Goal: Information Seeking & Learning: Learn about a topic

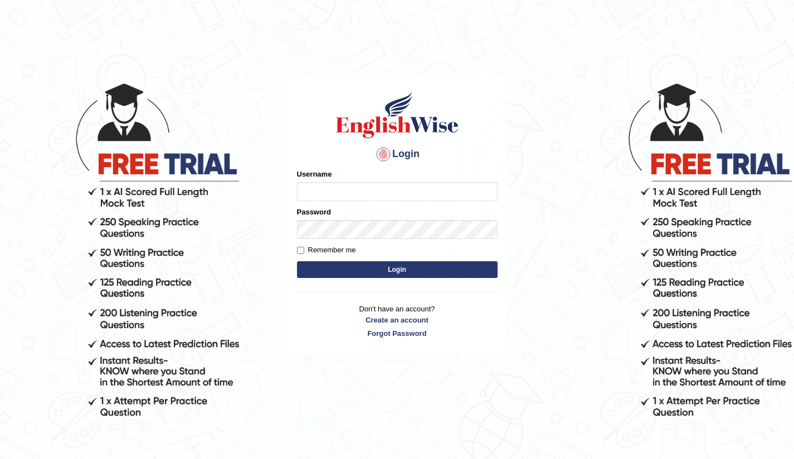
type input "Bikmaeva"
click at [366, 270] on button "Login" at bounding box center [397, 269] width 201 height 17
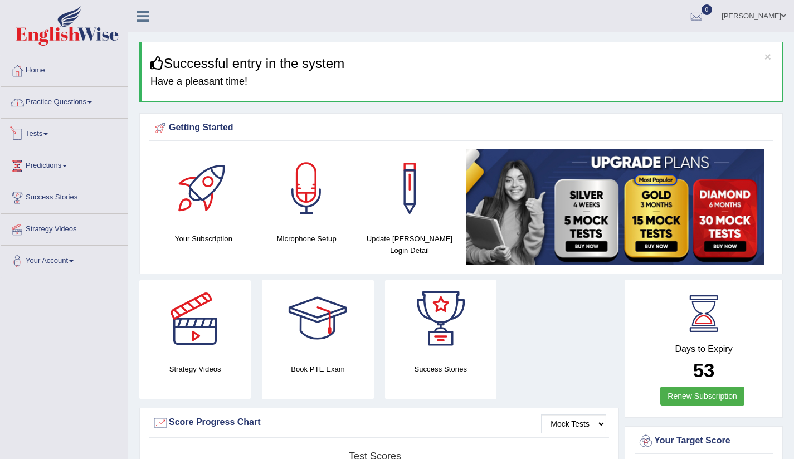
click at [93, 103] on link "Practice Questions" at bounding box center [64, 101] width 127 height 28
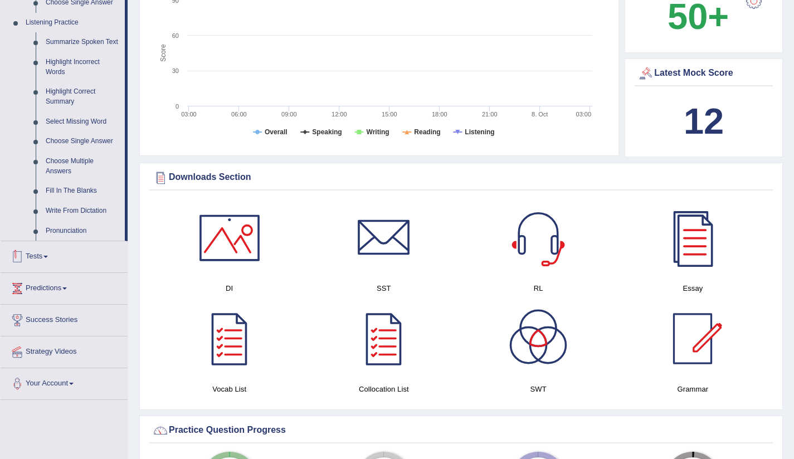
scroll to position [428, 0]
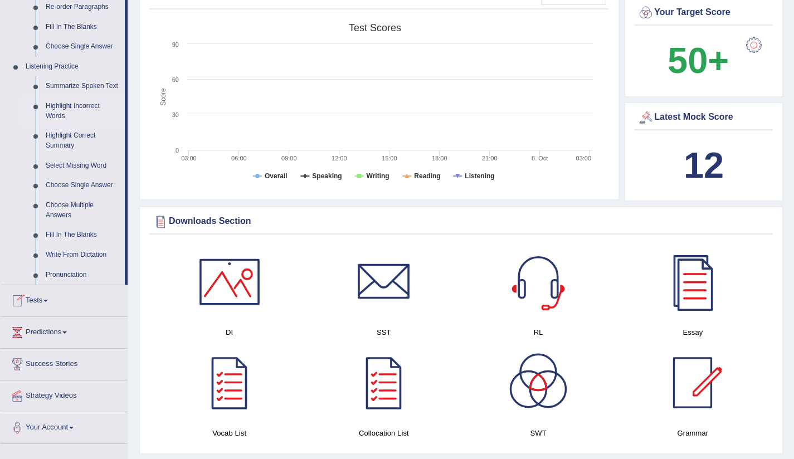
click at [80, 118] on link "Highlight Incorrect Words" at bounding box center [83, 111] width 84 height 30
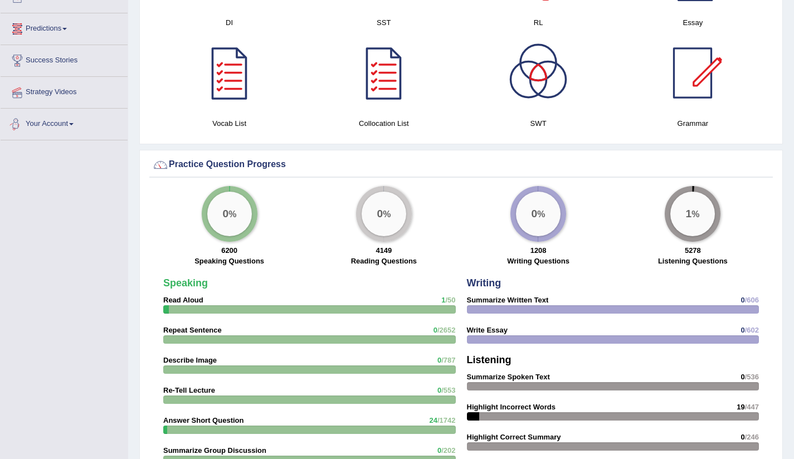
scroll to position [630, 0]
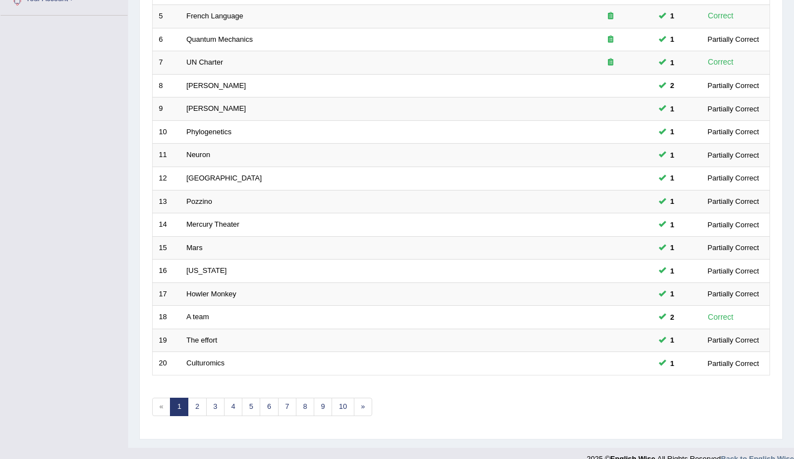
scroll to position [279, 0]
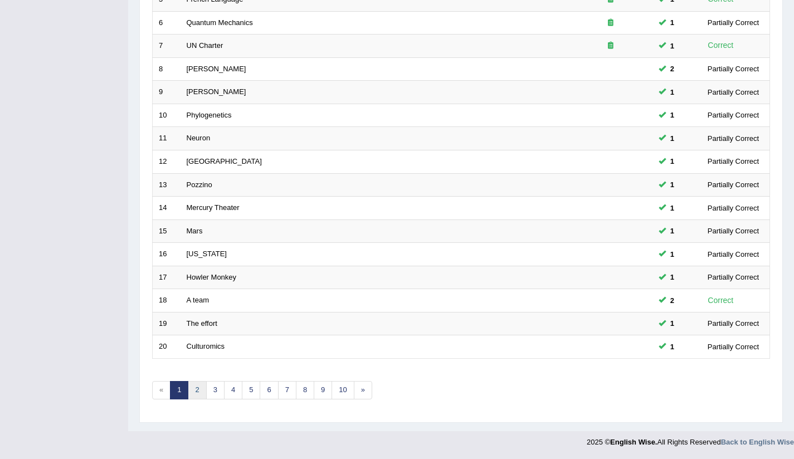
click at [200, 390] on link "2" at bounding box center [197, 390] width 18 height 18
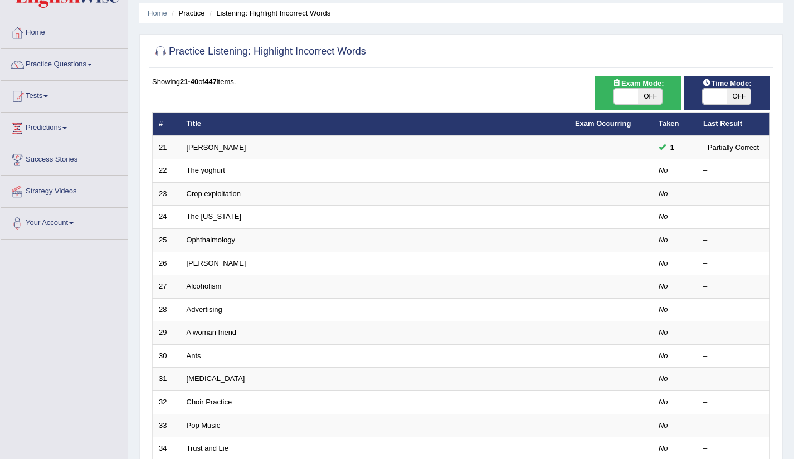
scroll to position [36, 0]
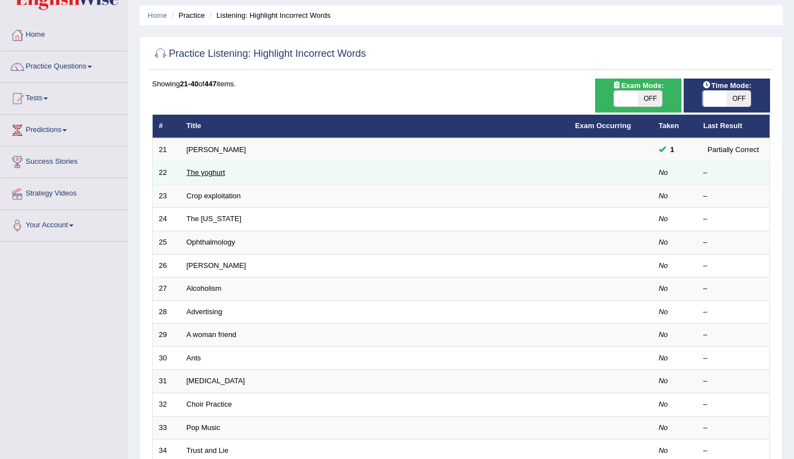
click at [214, 173] on link "The yoghurt" at bounding box center [206, 172] width 38 height 8
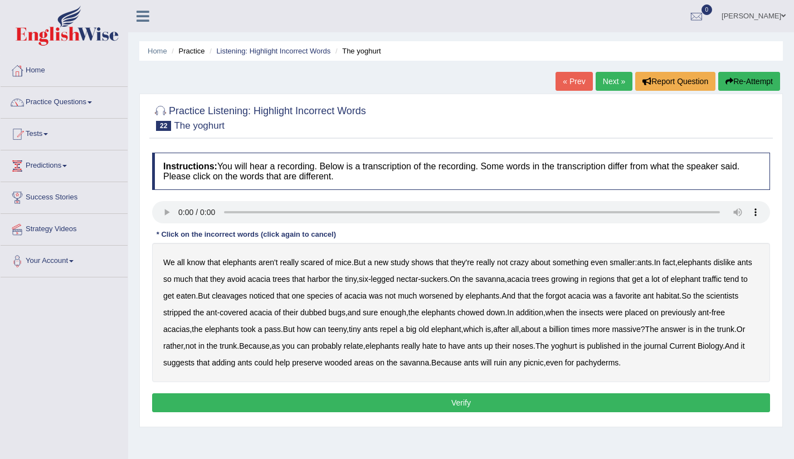
click at [270, 281] on b "acacia" at bounding box center [259, 279] width 22 height 9
click at [247, 299] on b "cleavages" at bounding box center [229, 295] width 35 height 9
click at [453, 297] on b "worsened" at bounding box center [436, 295] width 34 height 9
click at [453, 295] on b "worsened" at bounding box center [436, 295] width 34 height 9
click at [500, 295] on b "elephants" at bounding box center [483, 295] width 34 height 9
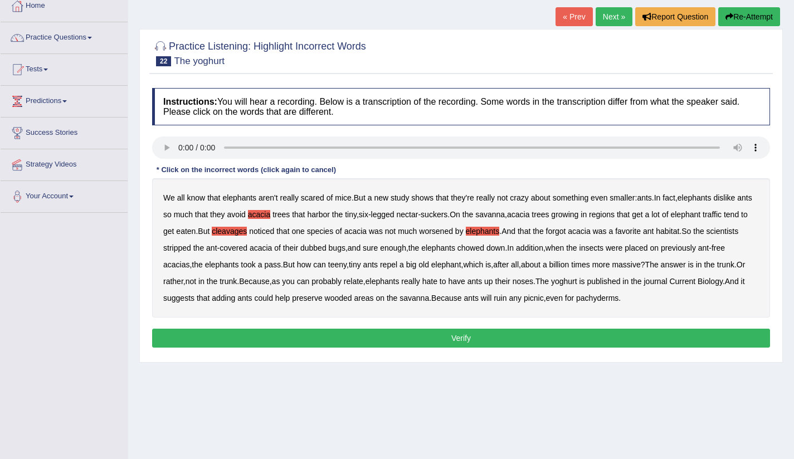
scroll to position [67, 0]
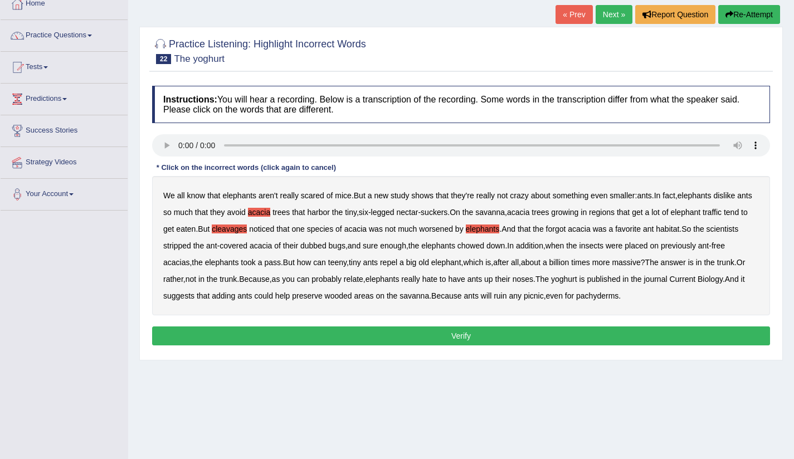
click at [270, 212] on b "acacia" at bounding box center [259, 212] width 22 height 9
click at [500, 231] on b "elephants" at bounding box center [483, 228] width 34 height 9
click at [326, 246] on b "dubbed" at bounding box center [313, 245] width 26 height 9
click at [667, 282] on b "journal" at bounding box center [655, 279] width 23 height 9
drag, startPoint x: 629, startPoint y: 279, endPoint x: 686, endPoint y: 281, distance: 56.9
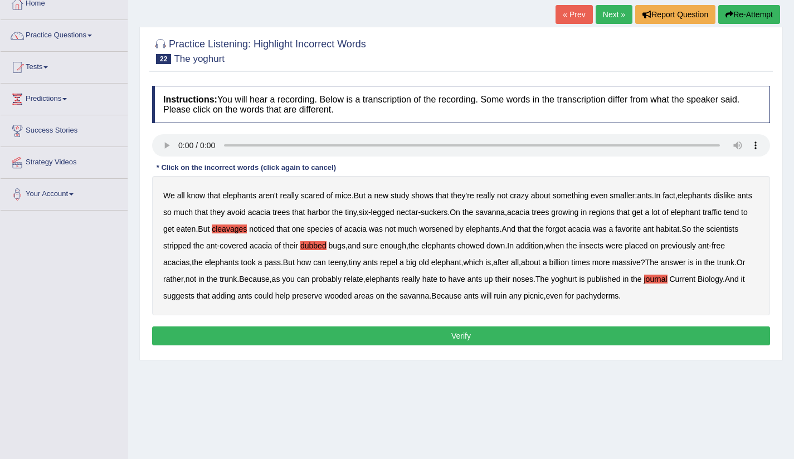
click at [577, 279] on b "yoghurt" at bounding box center [564, 279] width 26 height 9
click at [667, 281] on b "journal" at bounding box center [655, 279] width 23 height 9
click at [458, 336] on button "Verify" at bounding box center [461, 335] width 618 height 19
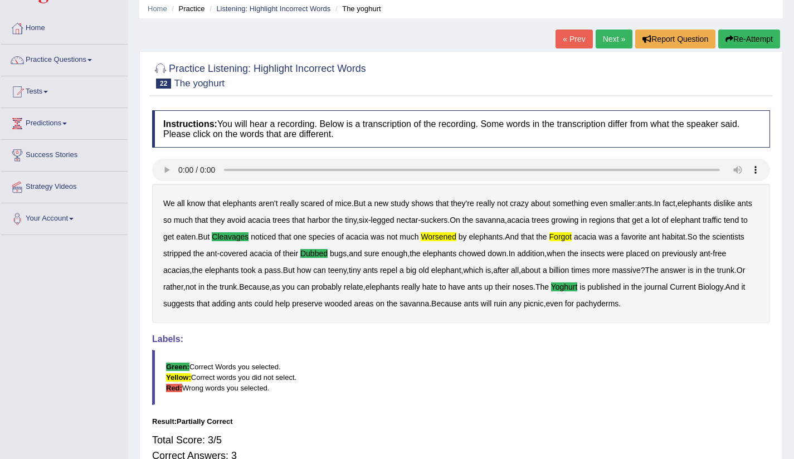
scroll to position [41, 0]
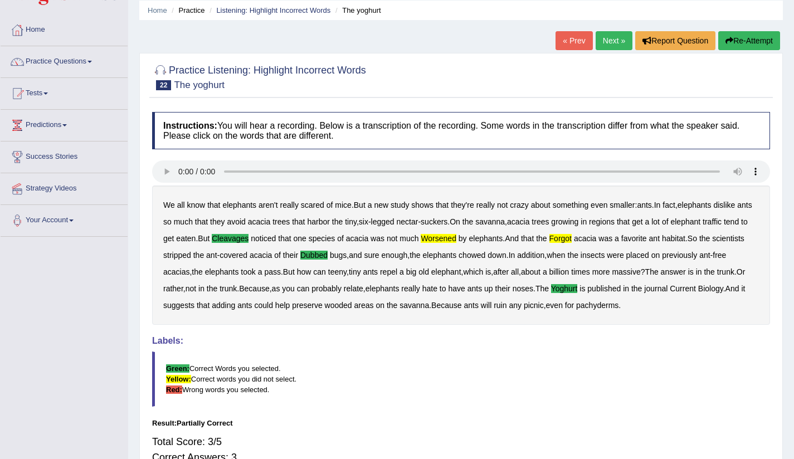
click at [607, 42] on link "Next »" at bounding box center [613, 40] width 37 height 19
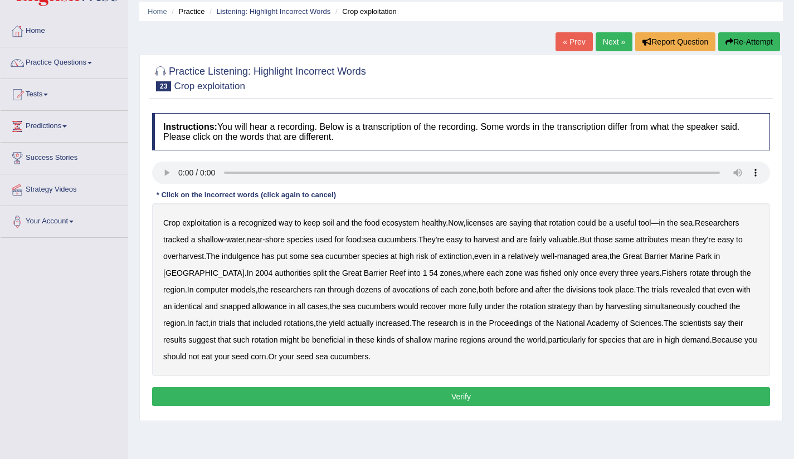
scroll to position [40, 0]
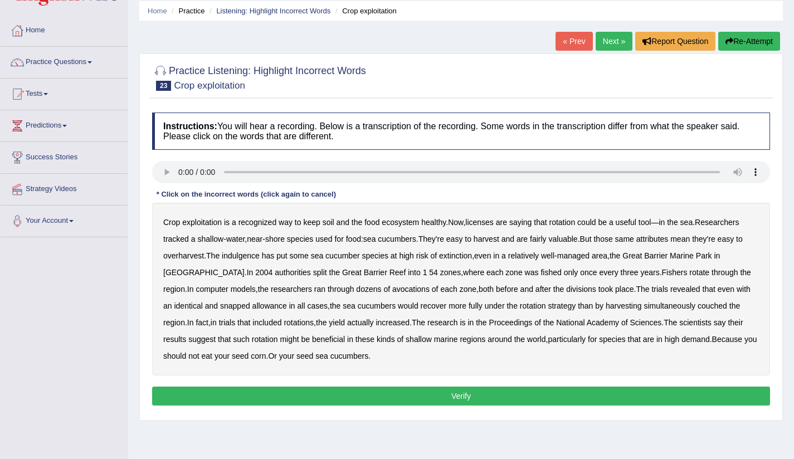
click at [494, 223] on b "licenses" at bounding box center [479, 222] width 28 height 9
drag, startPoint x: 392, startPoint y: 291, endPoint x: 426, endPoint y: 291, distance: 33.4
click at [393, 291] on b "avocations" at bounding box center [410, 289] width 37 height 9
click at [229, 305] on b "snapped" at bounding box center [235, 305] width 30 height 9
click at [705, 304] on b "couched" at bounding box center [712, 305] width 30 height 9
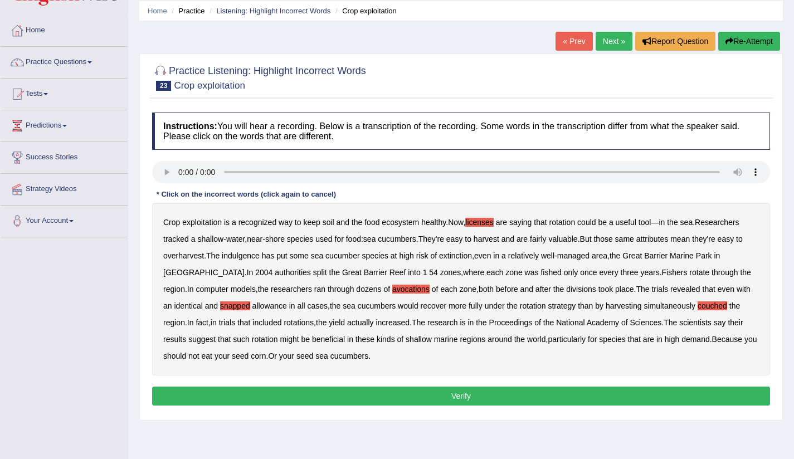
click at [395, 393] on button "Verify" at bounding box center [461, 396] width 618 height 19
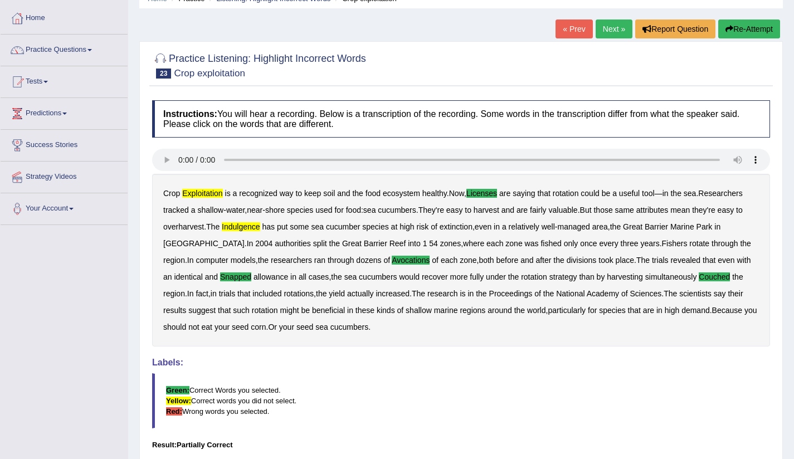
scroll to position [0, 0]
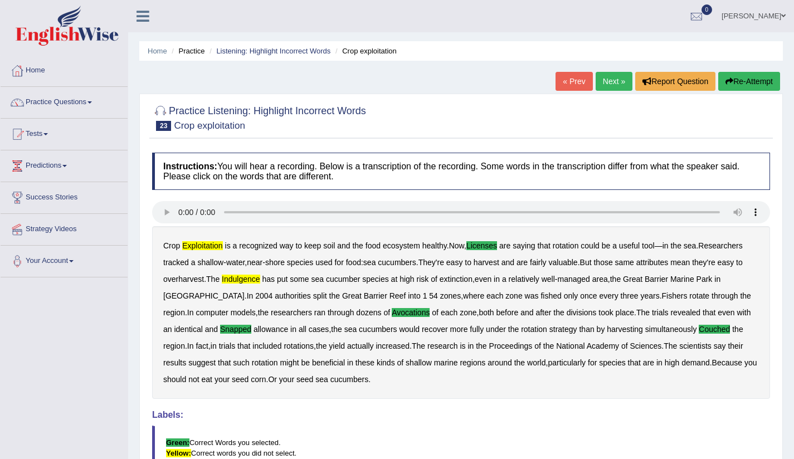
click at [603, 80] on link "Next »" at bounding box center [613, 81] width 37 height 19
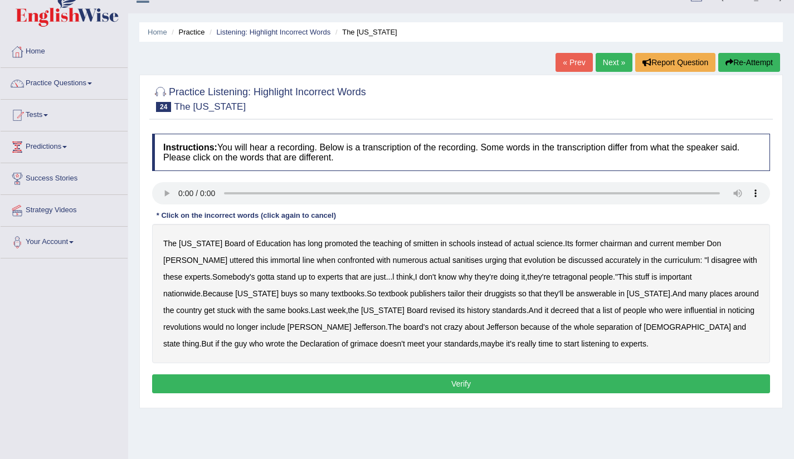
scroll to position [22, 0]
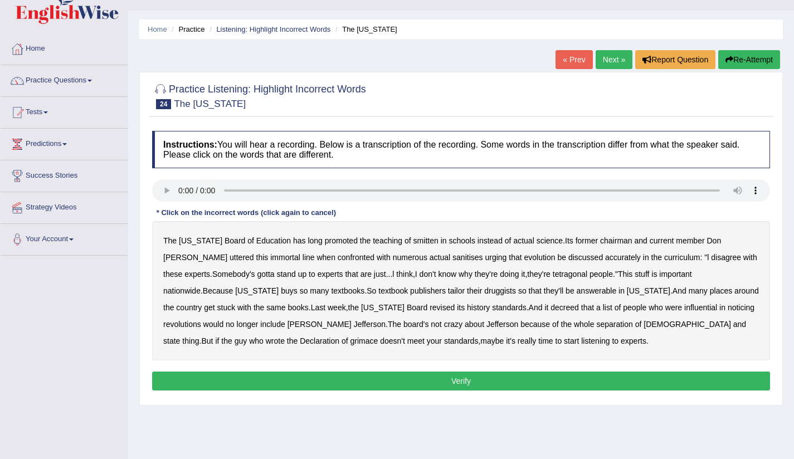
click at [413, 240] on b "smitten" at bounding box center [425, 240] width 25 height 9
drag, startPoint x: 163, startPoint y: 257, endPoint x: 185, endPoint y: 258, distance: 22.3
click at [229, 257] on b "uttered" at bounding box center [241, 257] width 25 height 9
click at [553, 275] on b "tetragonal" at bounding box center [570, 274] width 35 height 9
drag, startPoint x: 557, startPoint y: 308, endPoint x: 596, endPoint y: 310, distance: 39.1
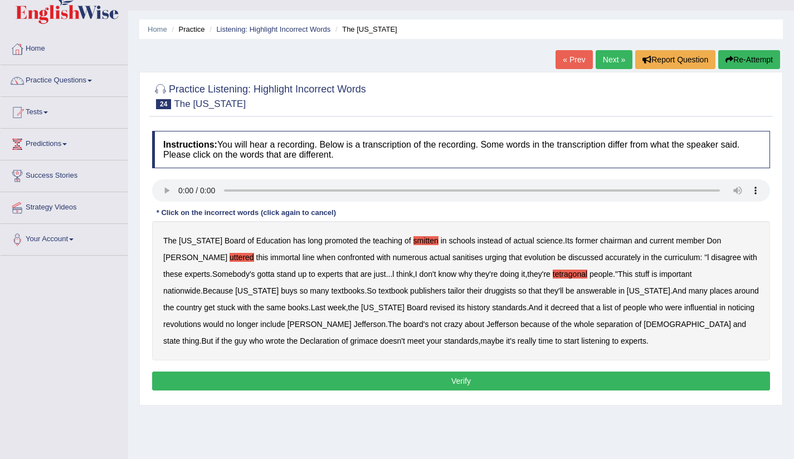
click at [684, 309] on b "influential" at bounding box center [700, 307] width 33 height 9
drag, startPoint x: 498, startPoint y: 325, endPoint x: 566, endPoint y: 331, distance: 68.8
click at [643, 325] on b "[DEMOGRAPHIC_DATA]" at bounding box center [686, 324] width 87 height 9
click at [643, 325] on b "church" at bounding box center [686, 324] width 87 height 9
click at [484, 292] on b "druggists" at bounding box center [500, 290] width 32 height 9
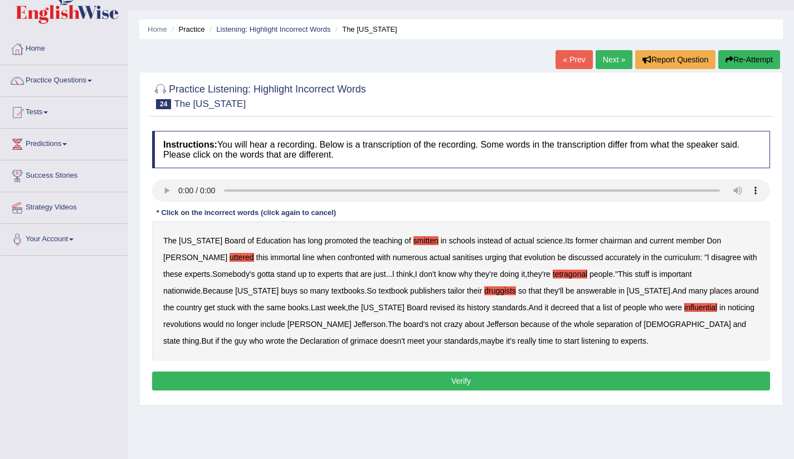
drag, startPoint x: 565, startPoint y: 307, endPoint x: 595, endPoint y: 309, distance: 30.1
click at [684, 307] on b "influential" at bounding box center [700, 307] width 33 height 9
click at [378, 336] on b "grimace" at bounding box center [364, 340] width 28 height 9
click at [471, 385] on button "Verify" at bounding box center [461, 381] width 618 height 19
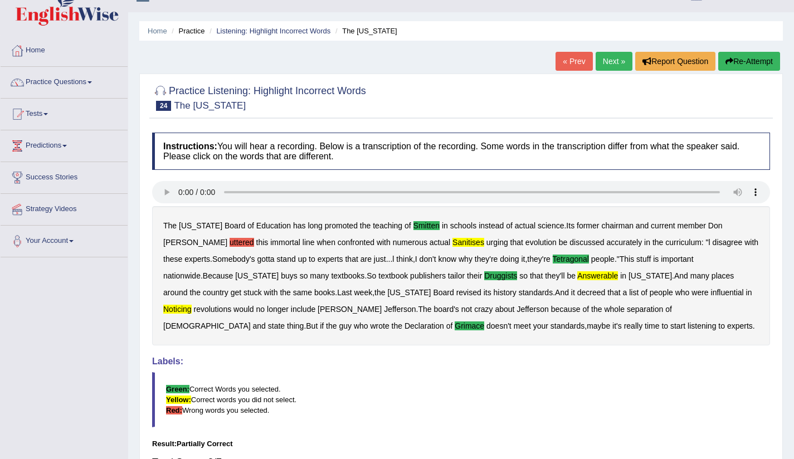
scroll to position [0, 0]
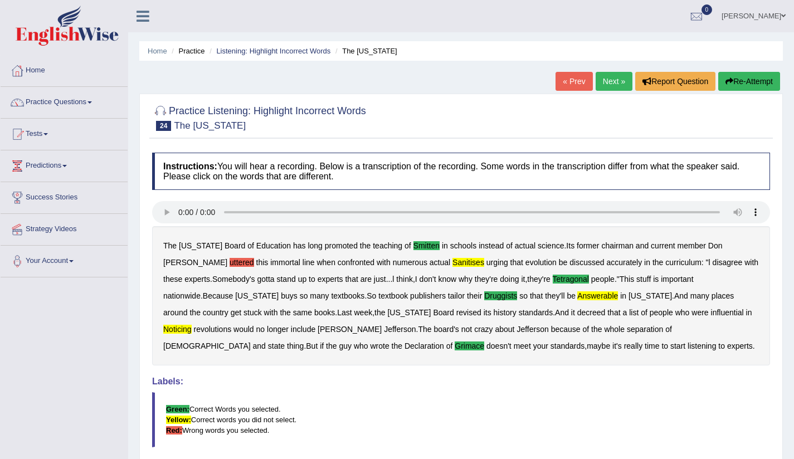
click at [610, 84] on link "Next »" at bounding box center [613, 81] width 37 height 19
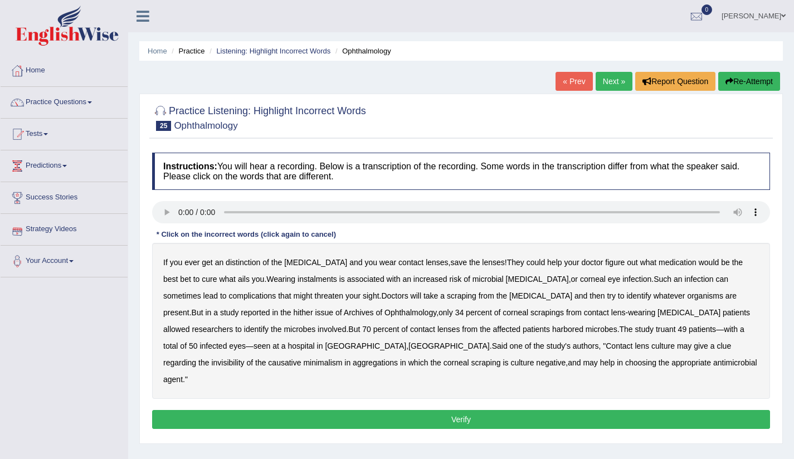
click at [66, 165] on link "Predictions" at bounding box center [64, 164] width 127 height 28
click at [77, 109] on link "Practice Questions" at bounding box center [64, 101] width 127 height 28
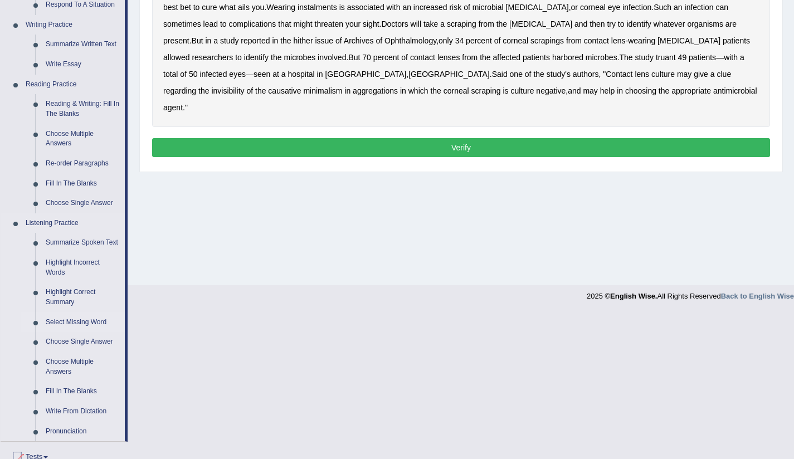
scroll to position [272, 0]
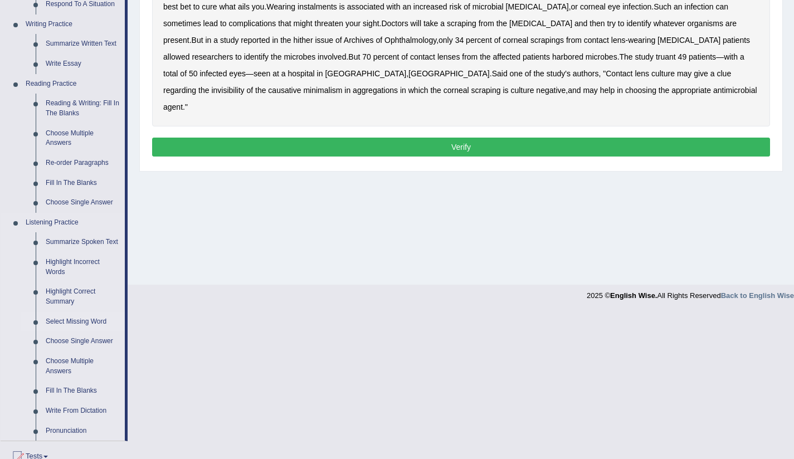
click at [86, 332] on link "Select Missing Word" at bounding box center [83, 322] width 84 height 20
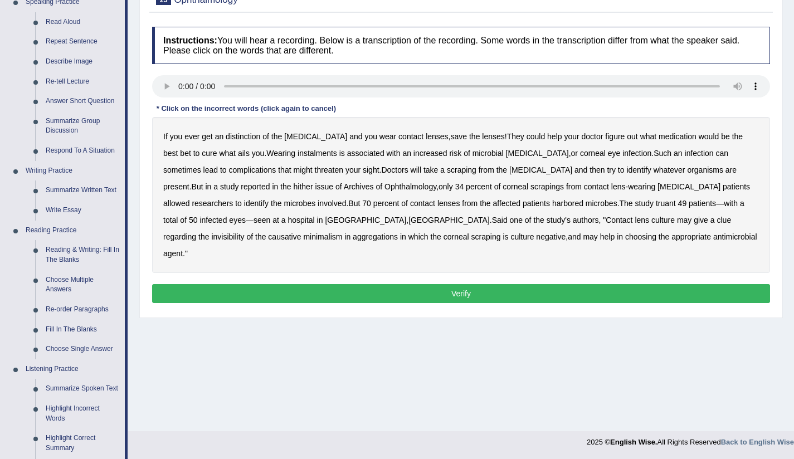
scroll to position [287, 0]
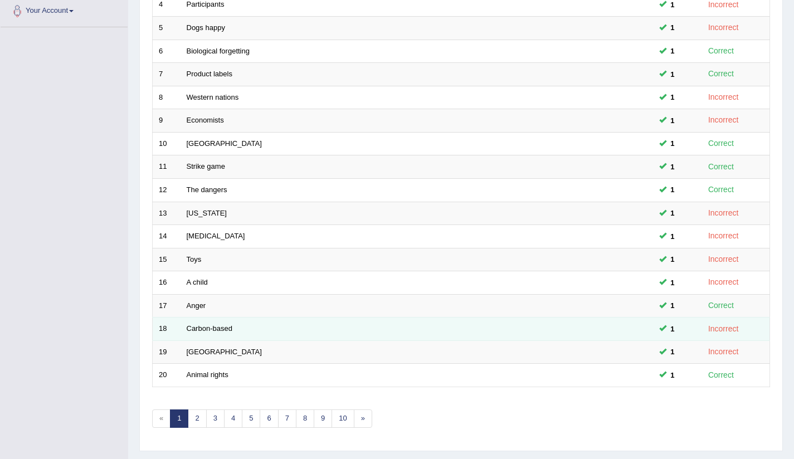
scroll to position [279, 0]
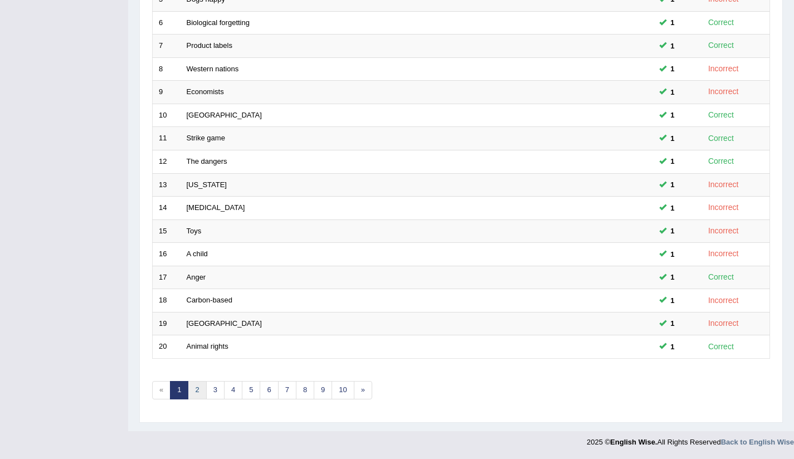
click at [193, 388] on link "2" at bounding box center [197, 390] width 18 height 18
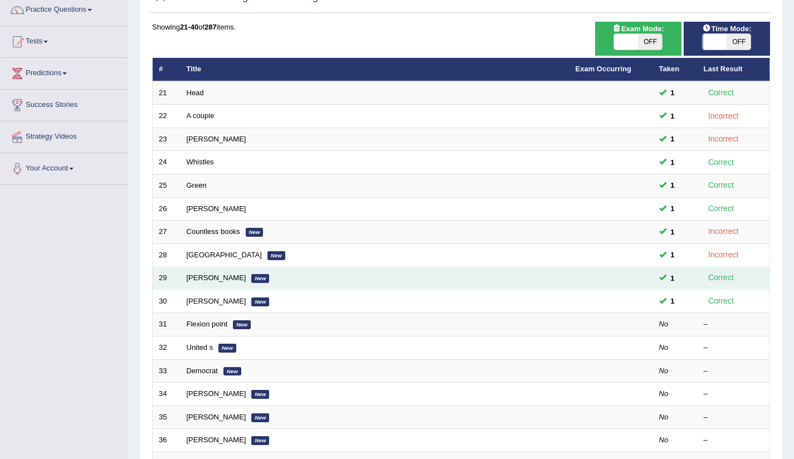
scroll to position [221, 0]
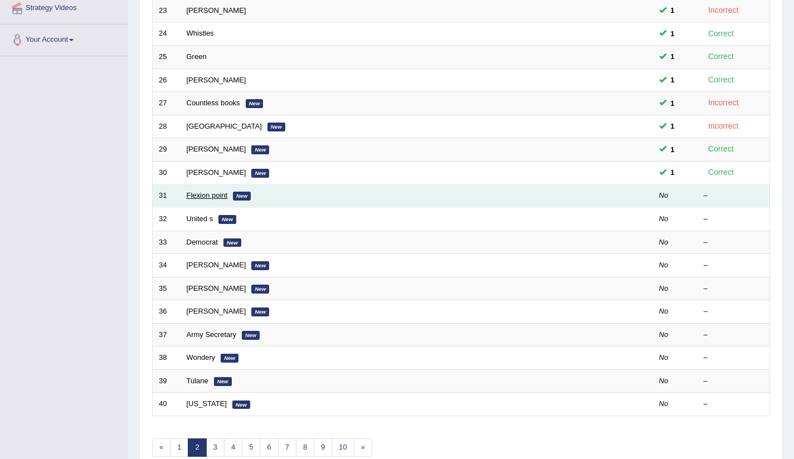
click at [198, 195] on link "Flexion point" at bounding box center [207, 195] width 41 height 8
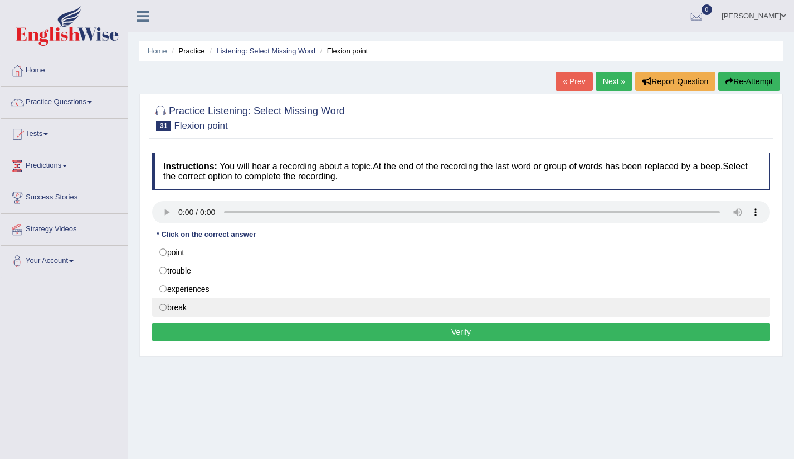
click at [164, 307] on label "break" at bounding box center [461, 307] width 618 height 19
radio input "true"
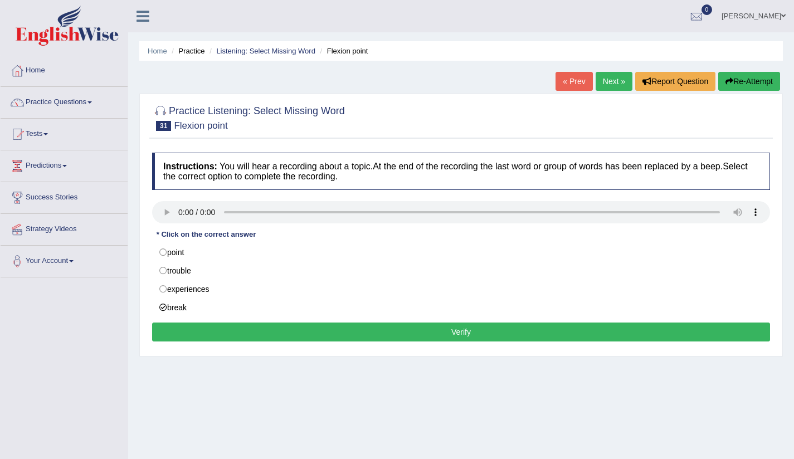
click at [459, 339] on button "Verify" at bounding box center [461, 332] width 618 height 19
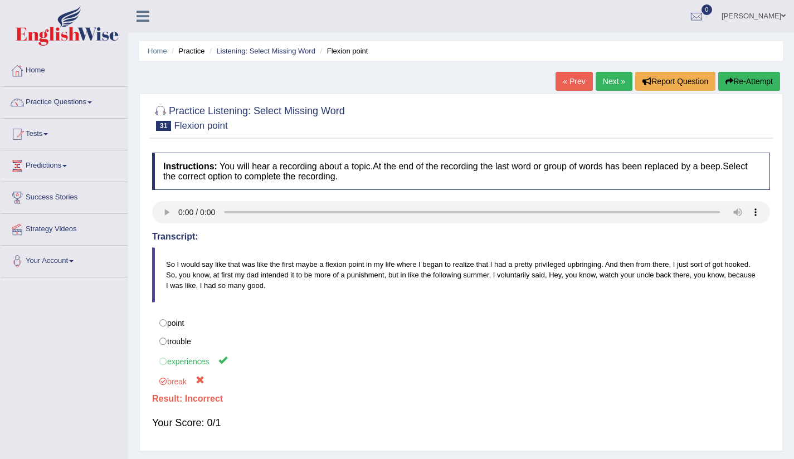
click at [612, 83] on ya-tr-span "Next »" at bounding box center [614, 81] width 22 height 9
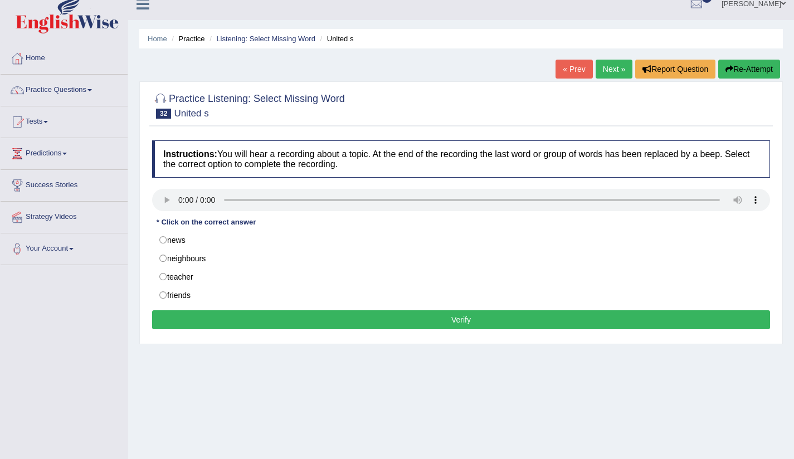
scroll to position [14, 0]
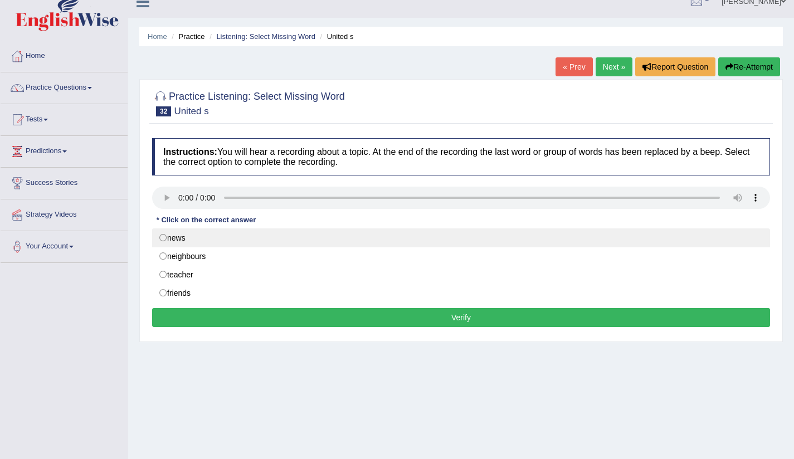
click at [166, 238] on label "news" at bounding box center [461, 237] width 618 height 19
radio input "true"
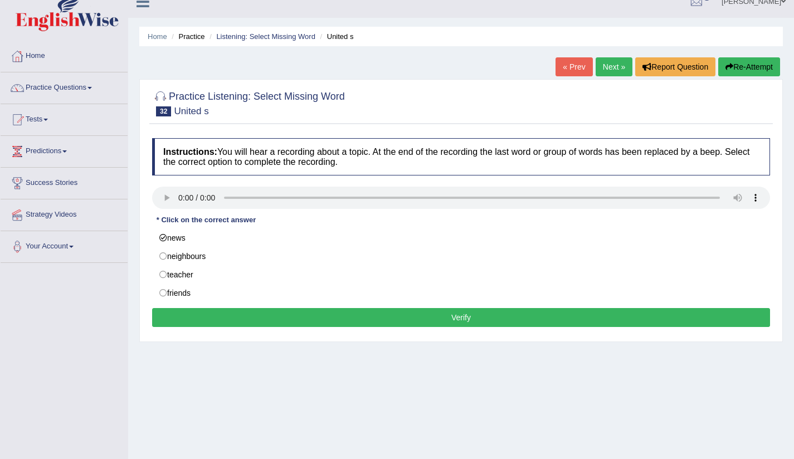
click at [455, 322] on button "Verify" at bounding box center [461, 317] width 618 height 19
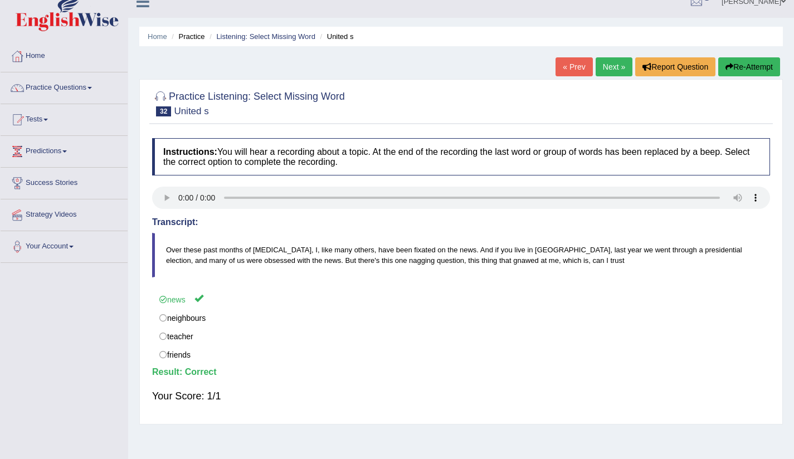
click at [614, 61] on link "Next »" at bounding box center [613, 66] width 37 height 19
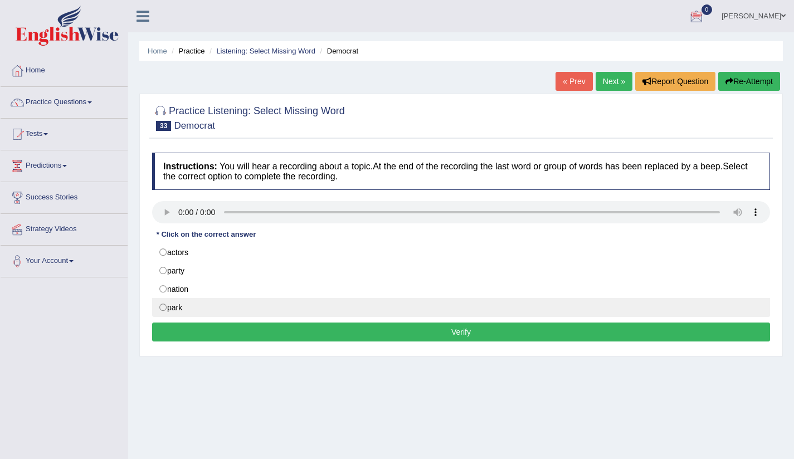
click at [160, 307] on label "park" at bounding box center [461, 307] width 618 height 19
radio input "true"
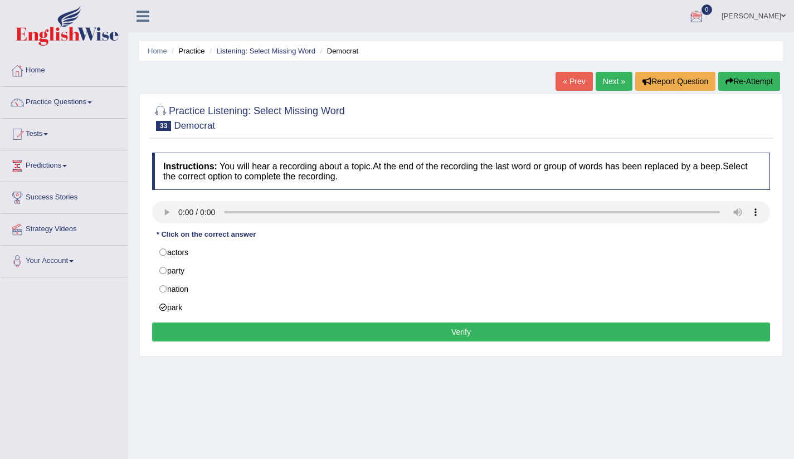
click at [363, 334] on button "Verify" at bounding box center [461, 332] width 618 height 19
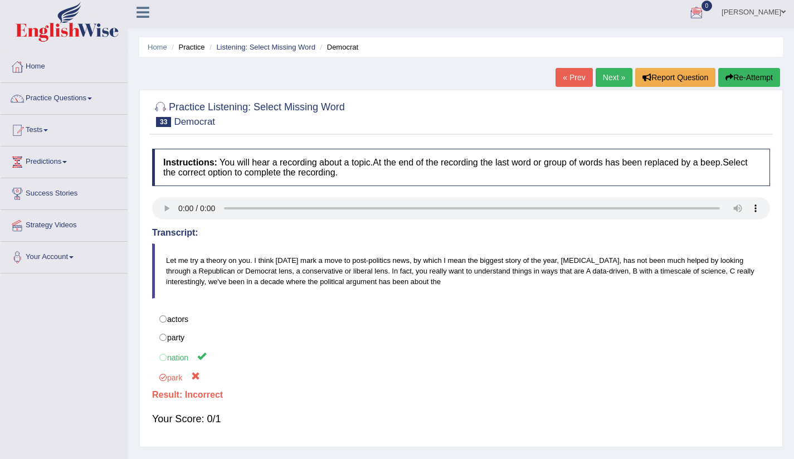
scroll to position [4, 0]
click at [607, 74] on ya-tr-span "Next »" at bounding box center [614, 76] width 22 height 9
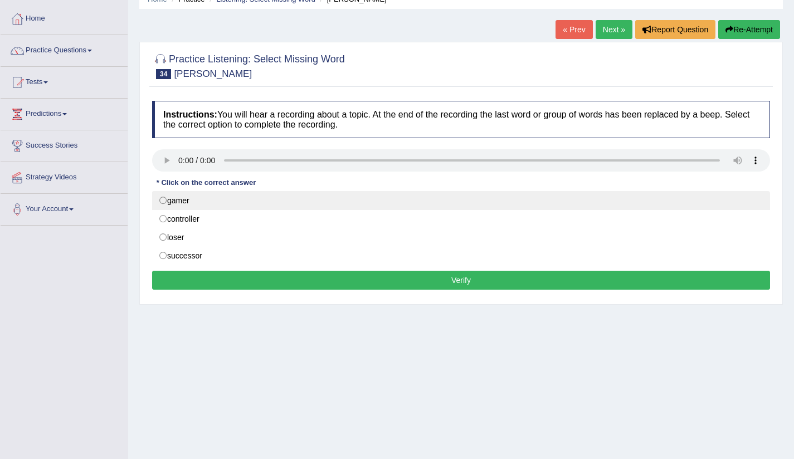
scroll to position [51, 0]
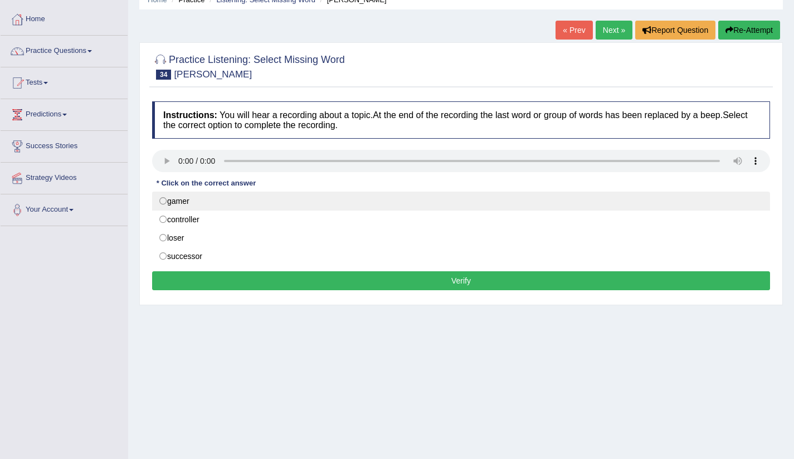
click at [161, 198] on label "gamer" at bounding box center [461, 201] width 618 height 19
radio input "true"
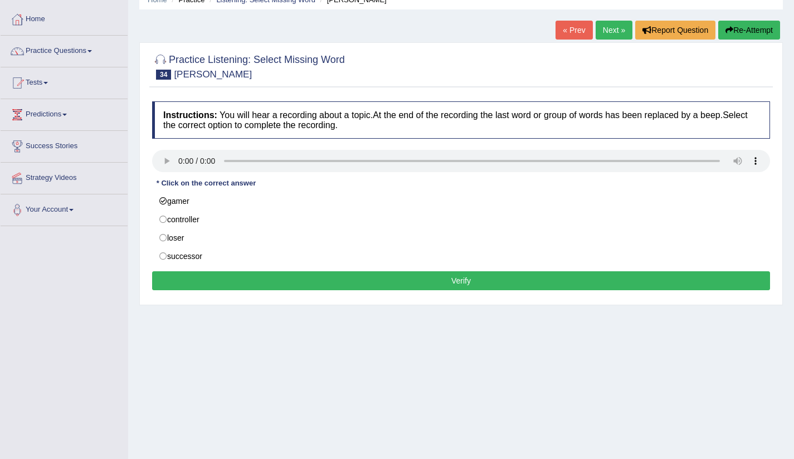
click at [428, 279] on button "Verify" at bounding box center [461, 280] width 618 height 19
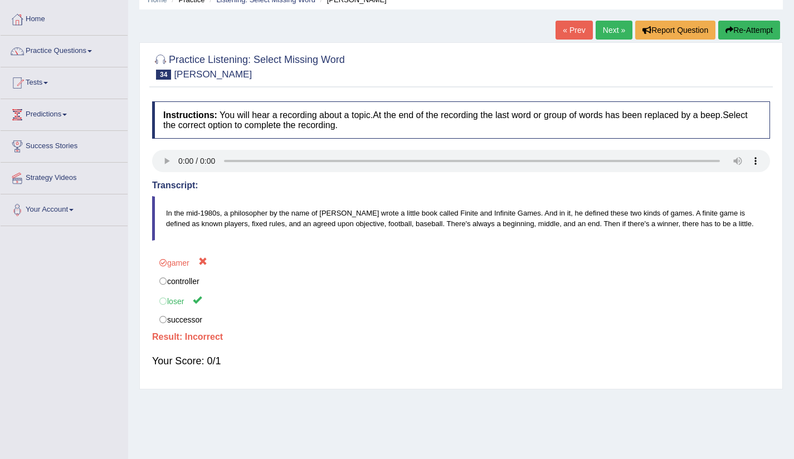
click at [608, 29] on ya-tr-span "Next »" at bounding box center [614, 30] width 22 height 9
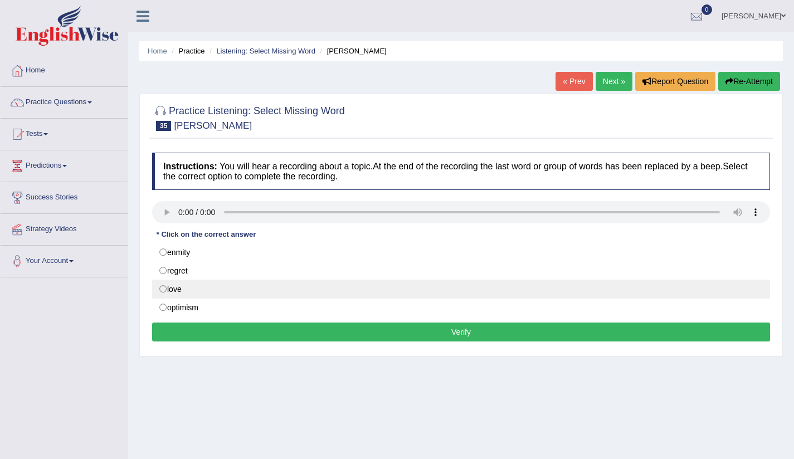
click at [162, 287] on label "love" at bounding box center [461, 289] width 618 height 19
radio input "true"
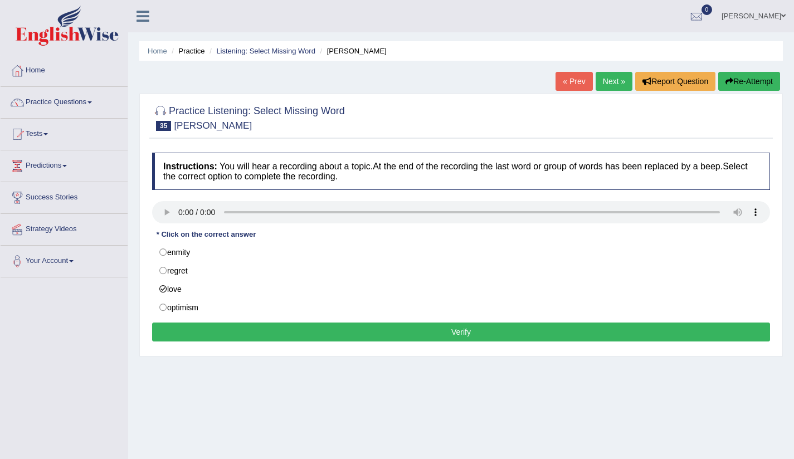
click at [402, 335] on button "Verify" at bounding box center [461, 332] width 618 height 19
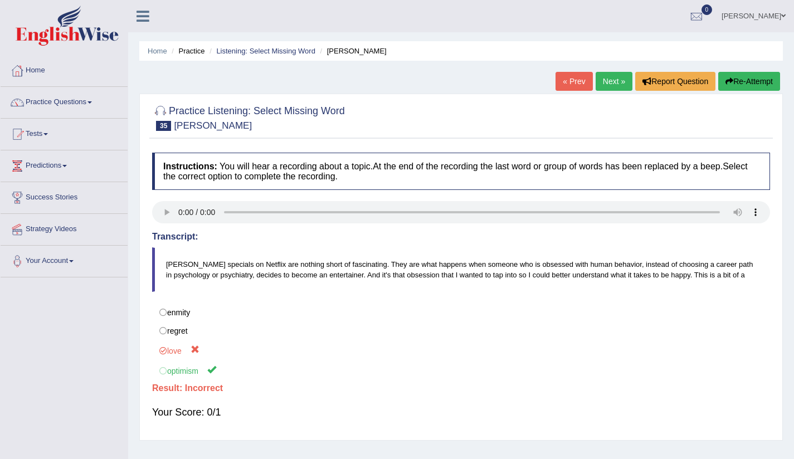
click at [600, 87] on link "Next »" at bounding box center [613, 81] width 37 height 19
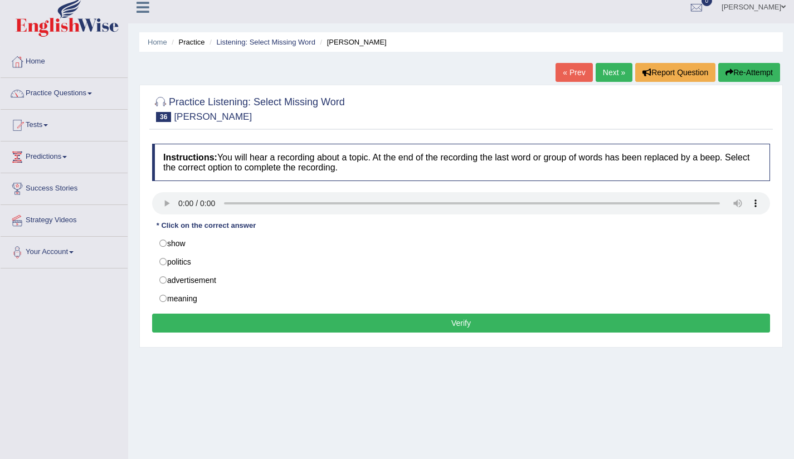
scroll to position [21, 0]
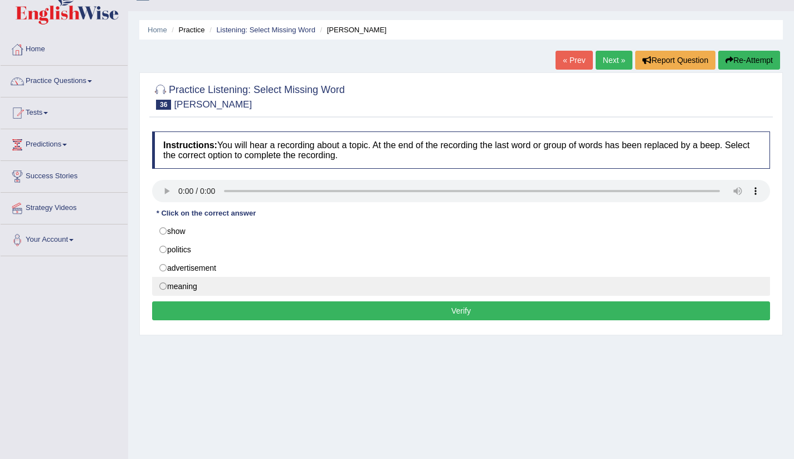
click at [165, 289] on label "meaning" at bounding box center [461, 286] width 618 height 19
radio input "true"
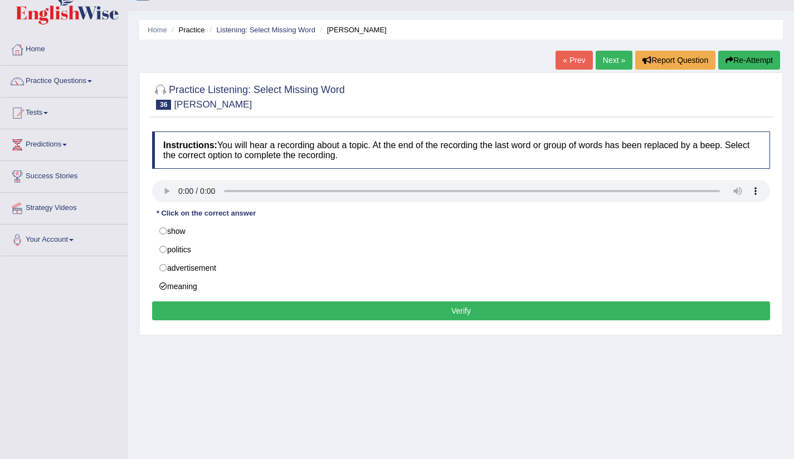
click at [427, 306] on button "Verify" at bounding box center [461, 310] width 618 height 19
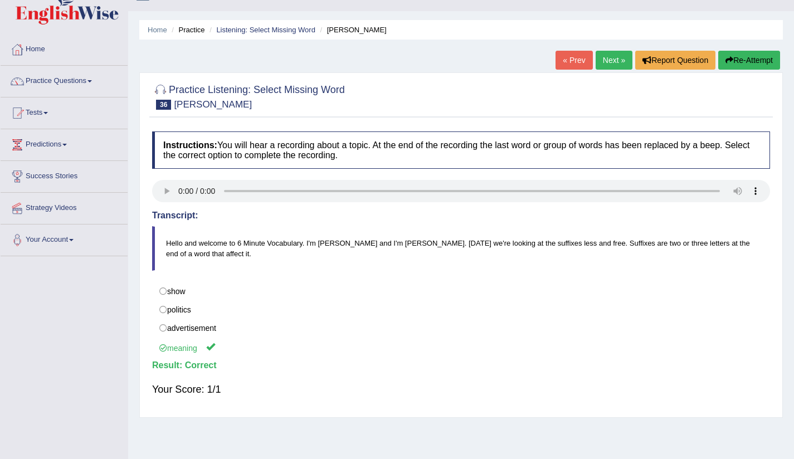
click at [617, 63] on link "Next »" at bounding box center [613, 60] width 37 height 19
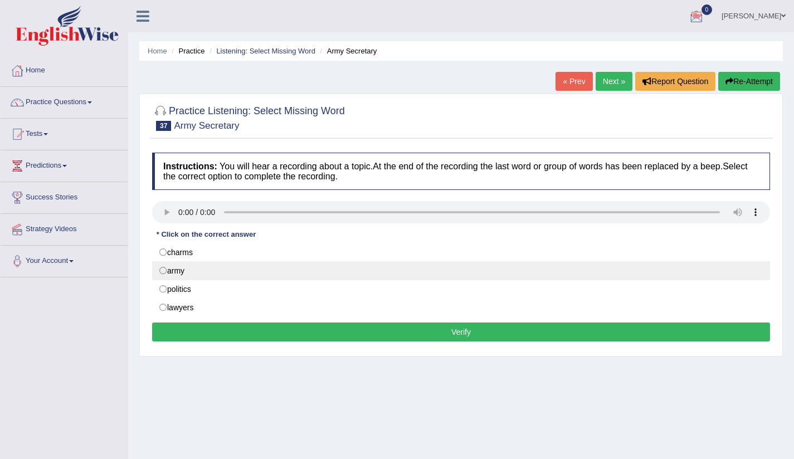
click at [162, 272] on label "army" at bounding box center [461, 270] width 618 height 19
radio input "true"
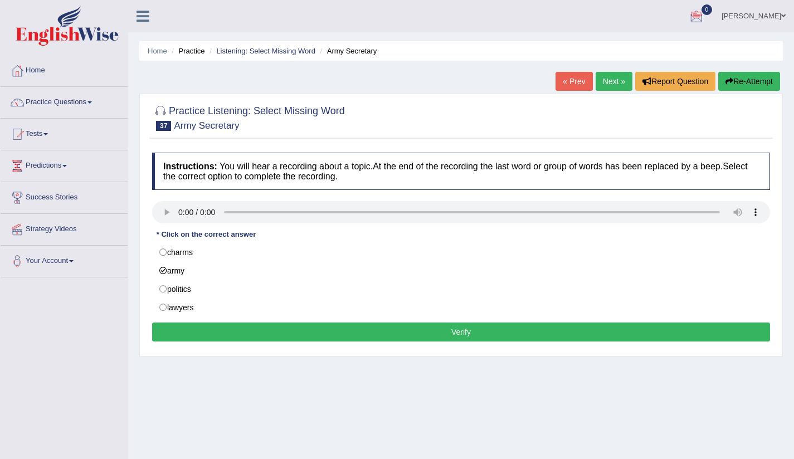
click at [519, 329] on button "Verify" at bounding box center [461, 332] width 618 height 19
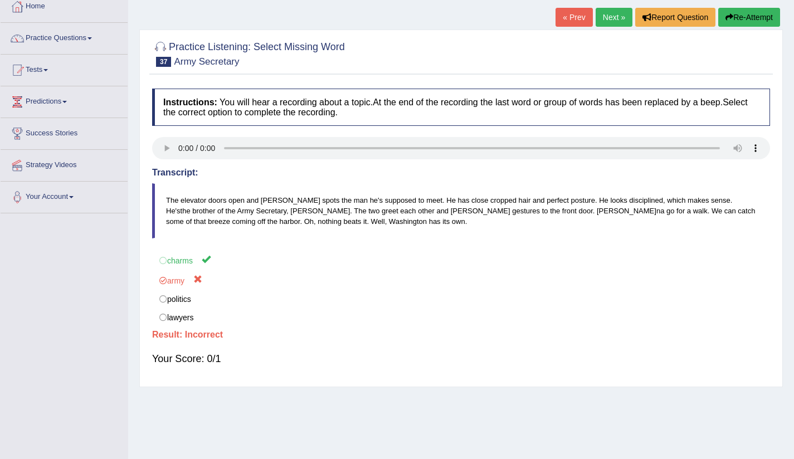
scroll to position [63, 0]
click at [610, 14] on ya-tr-span "Next »" at bounding box center [614, 17] width 22 height 9
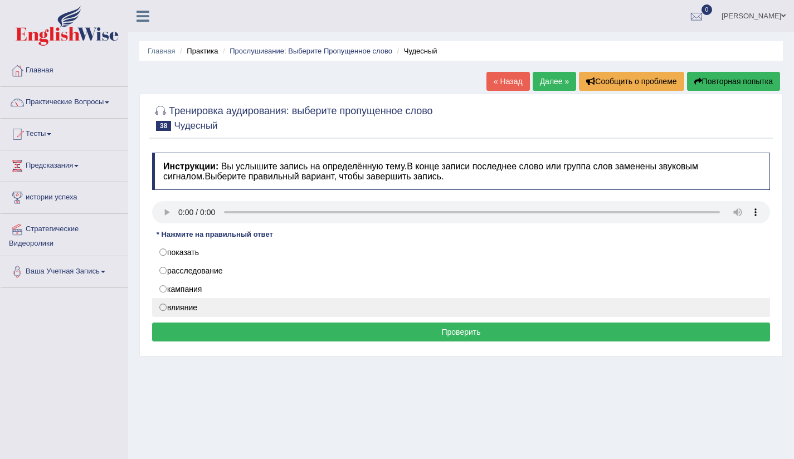
click at [165, 306] on label "влияние" at bounding box center [461, 307] width 618 height 19
radio input "true"
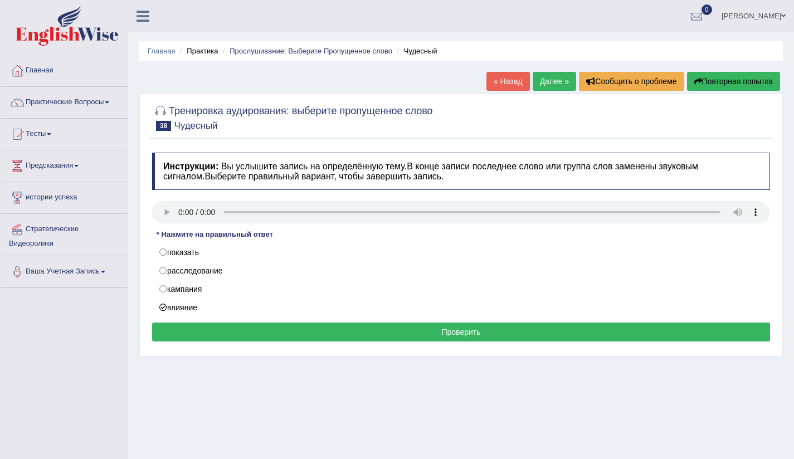
click at [465, 334] on ya-tr-span "Проверить" at bounding box center [460, 332] width 39 height 9
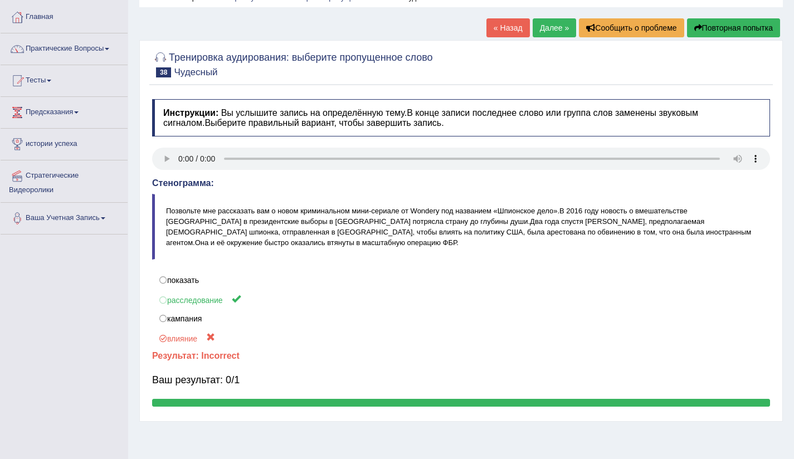
scroll to position [108, 0]
